Goal: Task Accomplishment & Management: Use online tool/utility

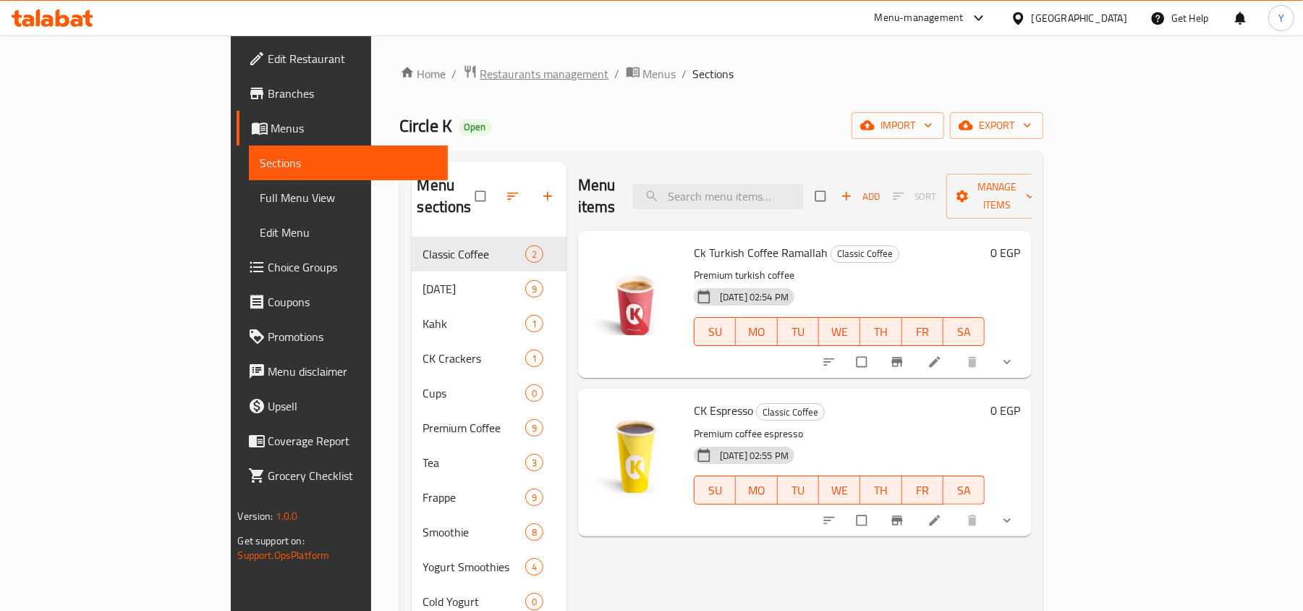
click at [480, 67] on span "Restaurants management" at bounding box center [544, 73] width 129 height 17
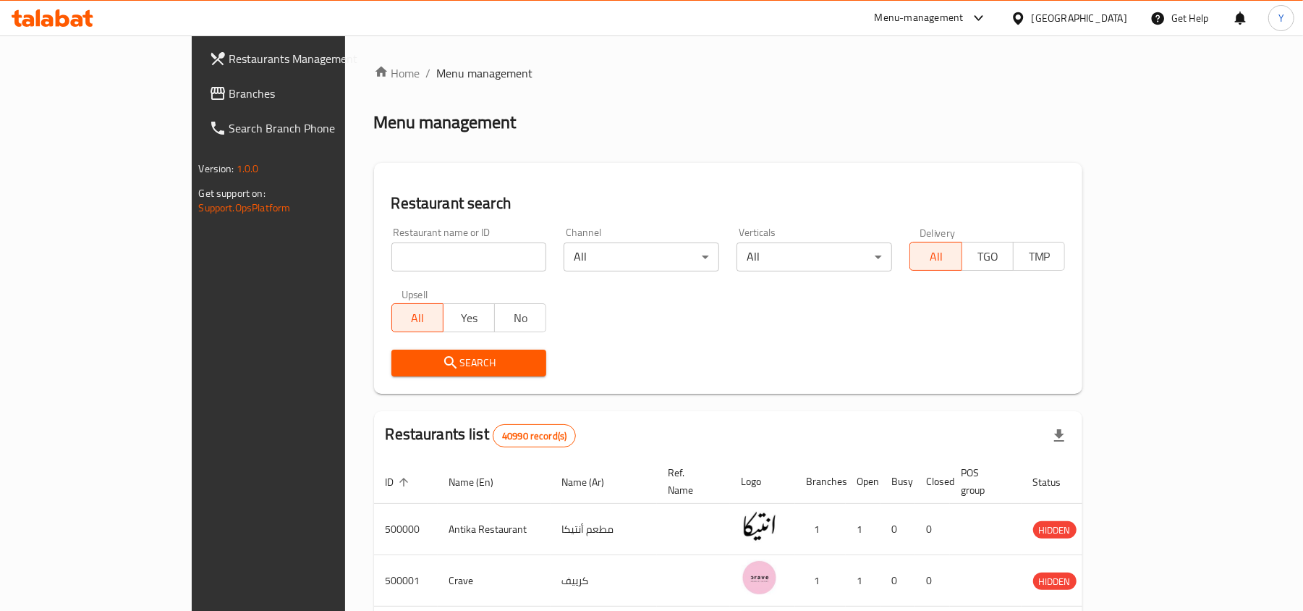
click at [229, 90] on span "Branches" at bounding box center [313, 93] width 169 height 17
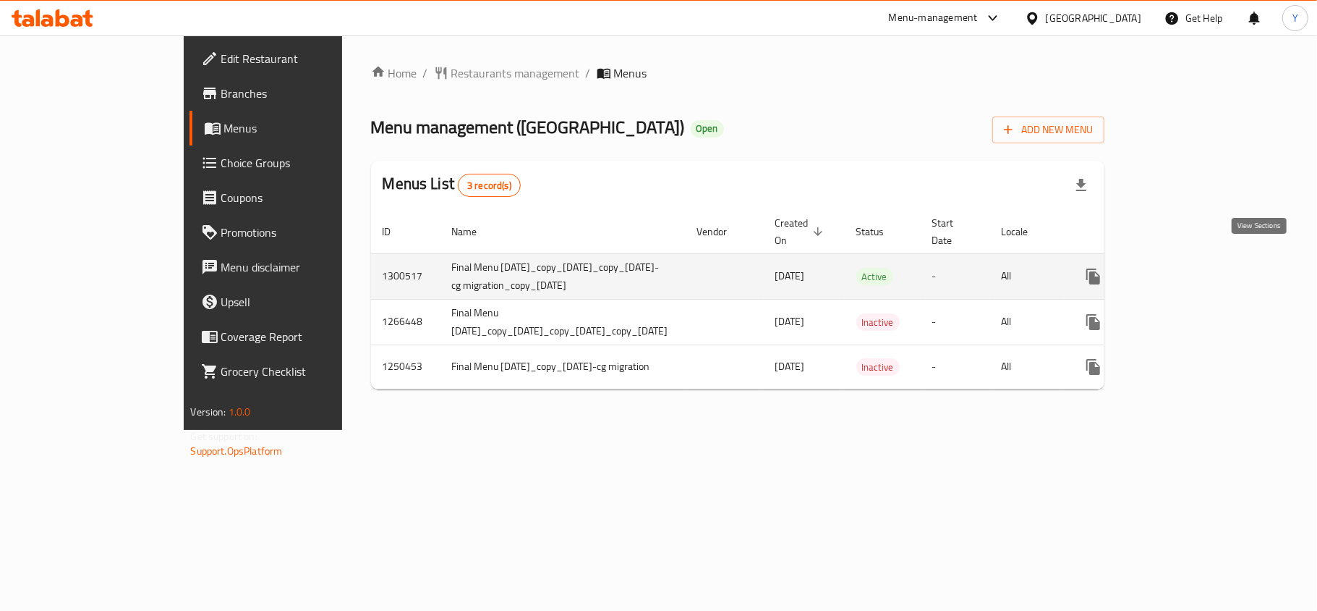
click at [1207, 268] on icon "enhanced table" at bounding box center [1197, 276] width 17 height 17
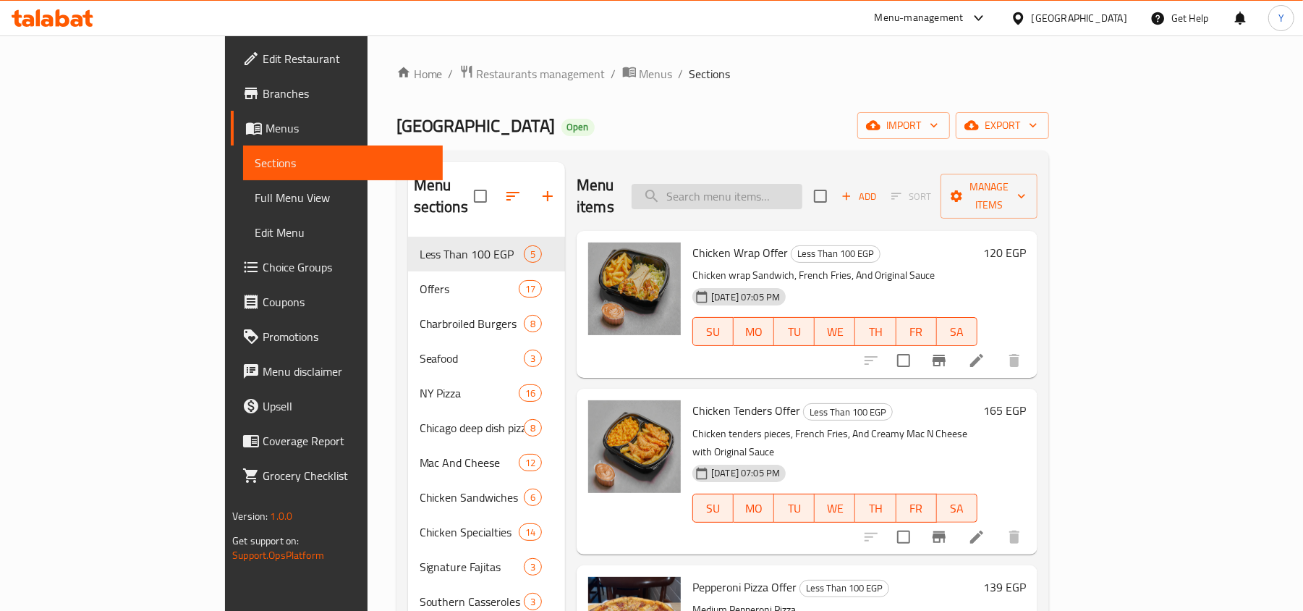
click at [784, 184] on input "search" at bounding box center [716, 196] width 171 height 25
paste input "[DEMOGRAPHIC_DATA] Margarita"
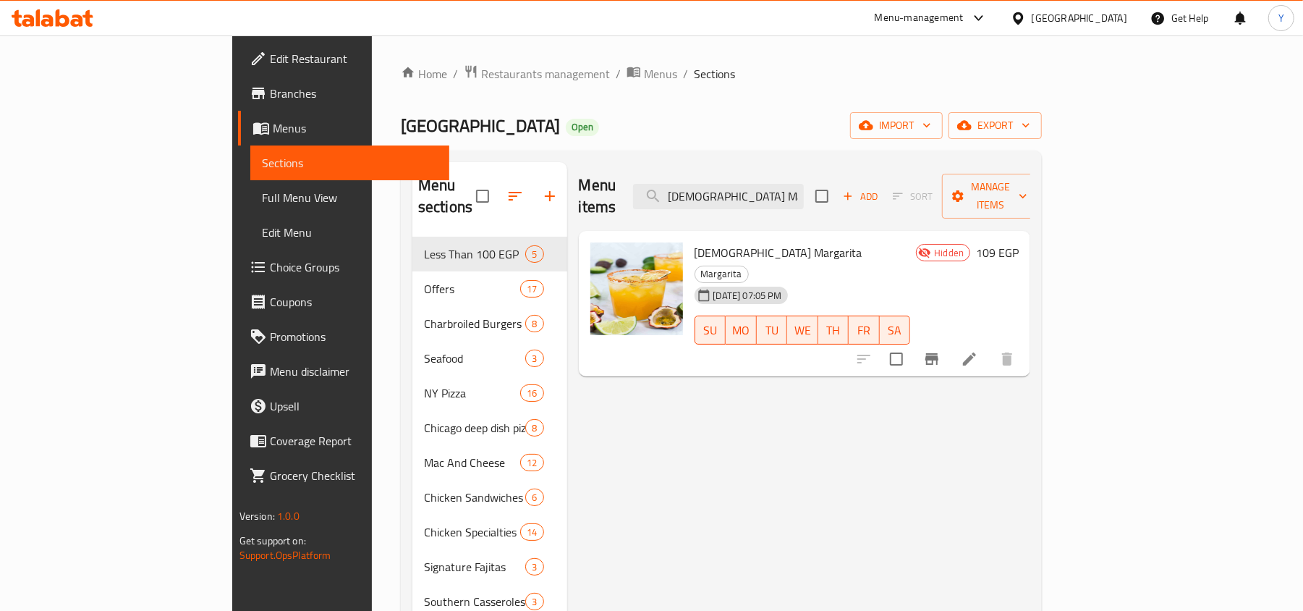
type input "[DEMOGRAPHIC_DATA] Margarita"
click at [262, 203] on span "Full Menu View" at bounding box center [350, 197] width 176 height 17
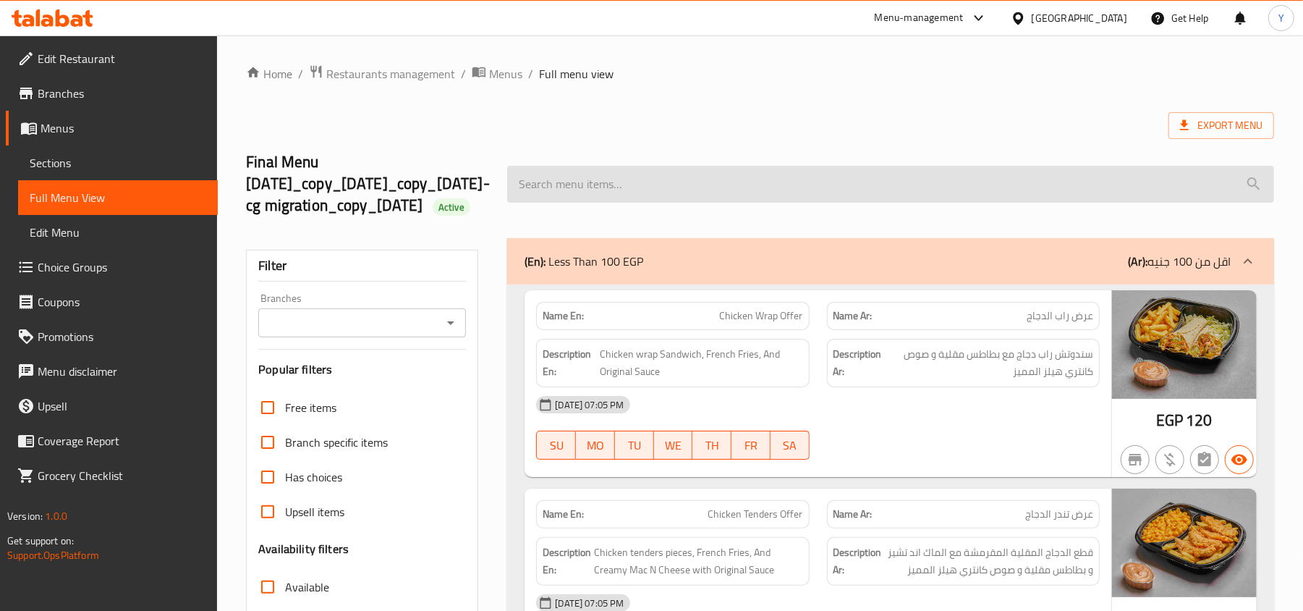
click at [747, 200] on input "search" at bounding box center [890, 184] width 767 height 37
paste input "[DEMOGRAPHIC_DATA] Margarita"
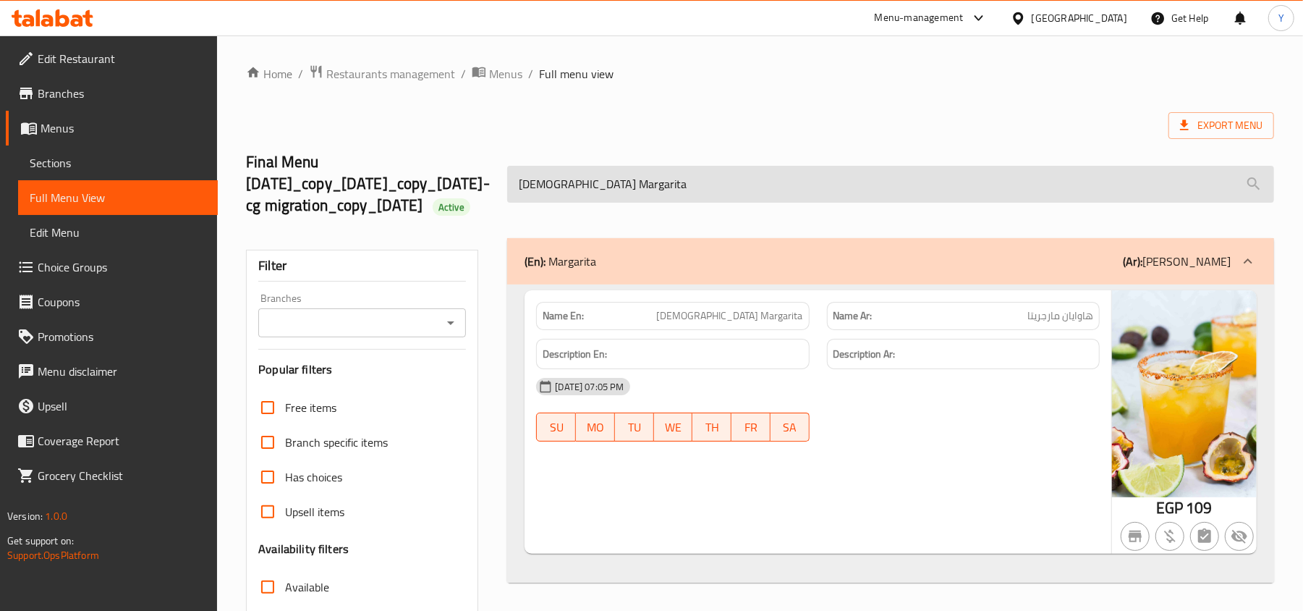
click at [663, 203] on input "[DEMOGRAPHIC_DATA] Margarita" at bounding box center [890, 184] width 767 height 37
paste input "Blue"
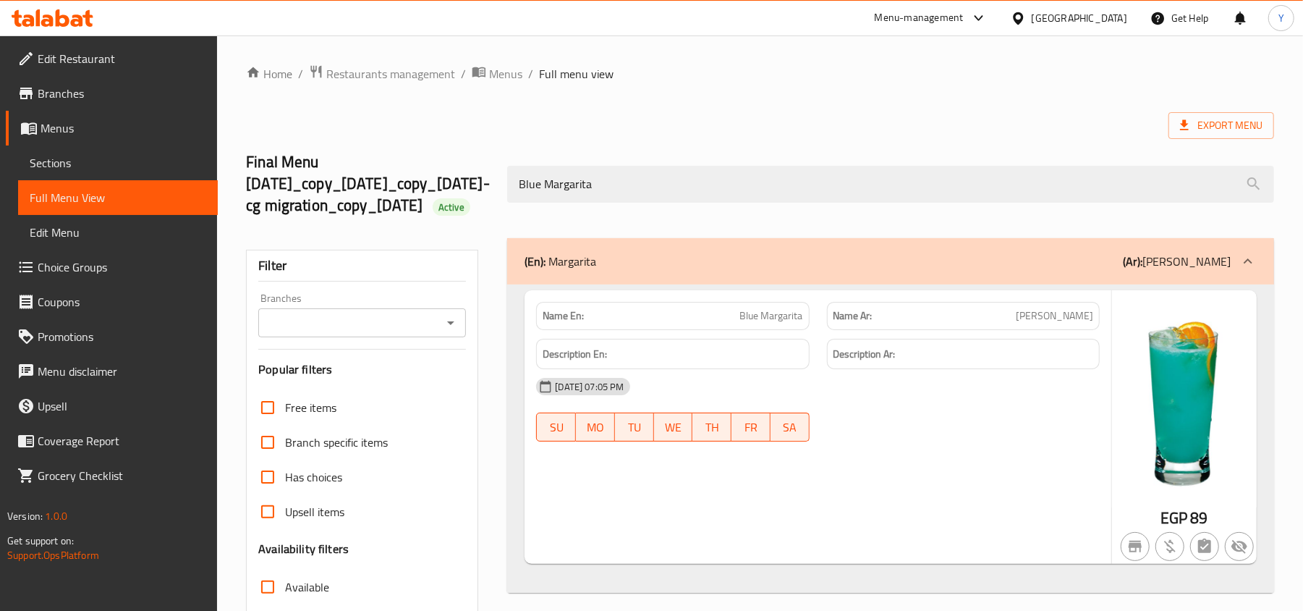
type input "Blue Margarita"
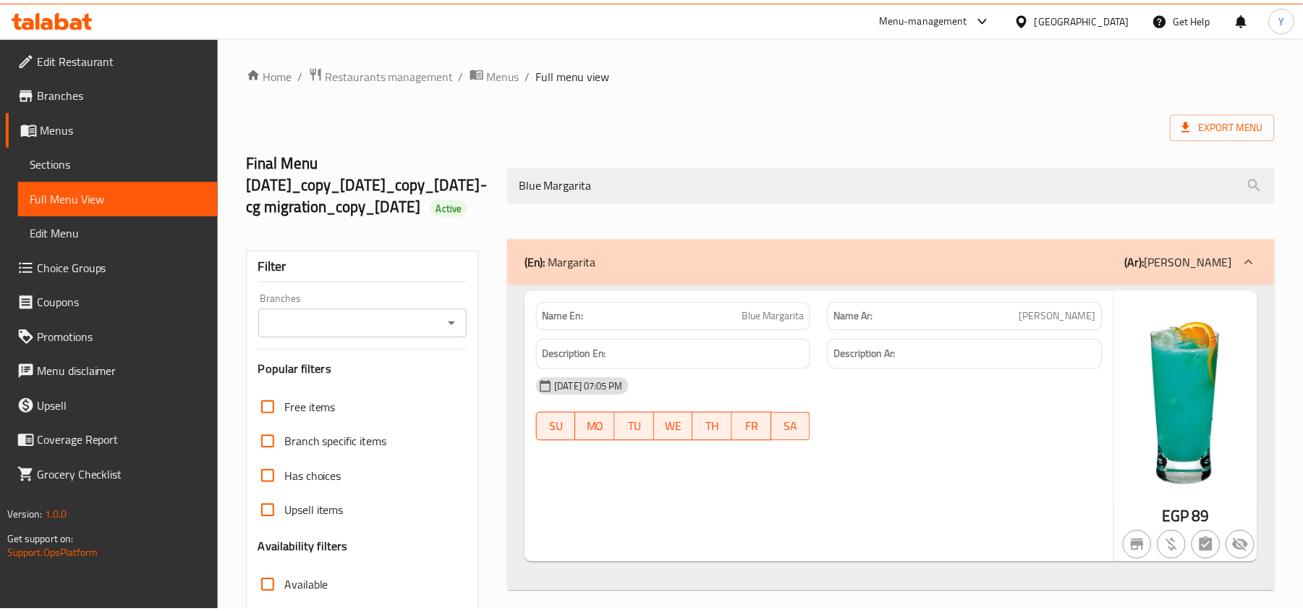
scroll to position [226, 0]
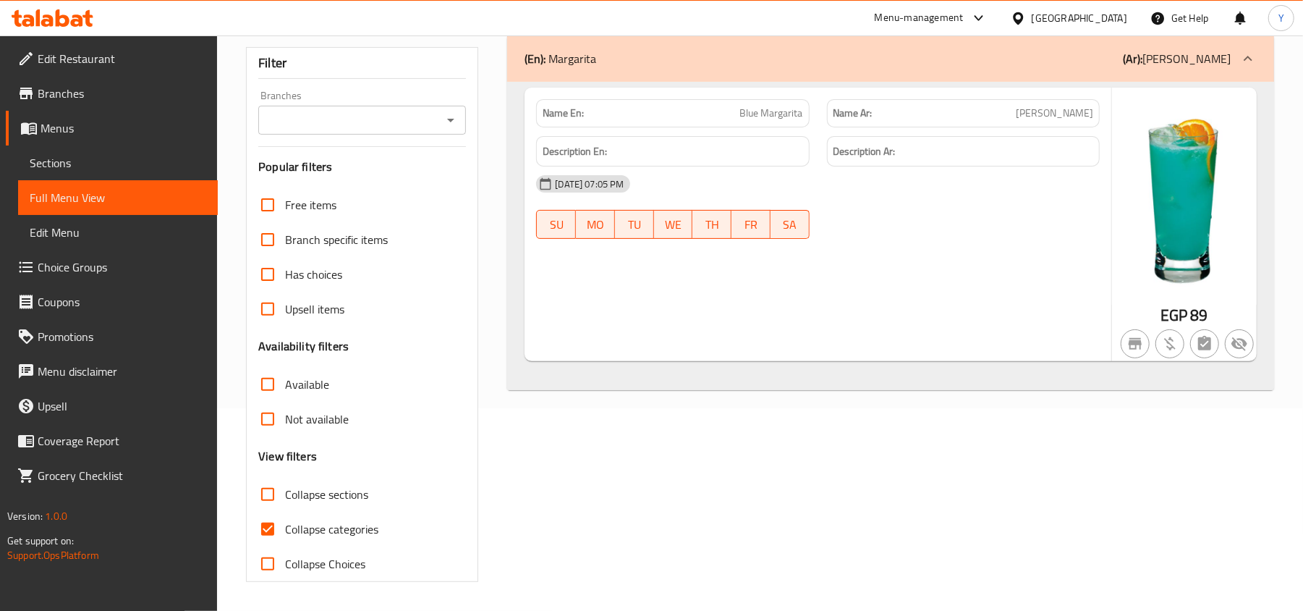
click at [742, 515] on div "(En): [PERSON_NAME] (Ar): [PERSON_NAME] Name En: Blue Margarita Name Ar: بلو ما…" at bounding box center [890, 308] width 784 height 563
